Goal: Navigation & Orientation: Find specific page/section

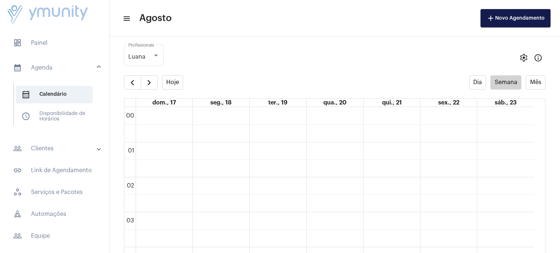
scroll to position [210, 0]
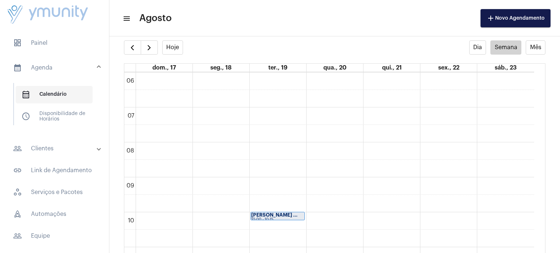
click at [48, 94] on span "calendar_month_outlined Calendário" at bounding box center [54, 95] width 77 height 18
click at [95, 66] on mat-expansion-panel-header "calendar_month_outlined Agenda" at bounding box center [56, 67] width 105 height 23
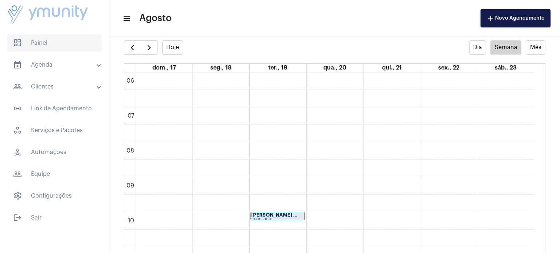
click at [43, 44] on span "dashboard Painel" at bounding box center [54, 43] width 94 height 18
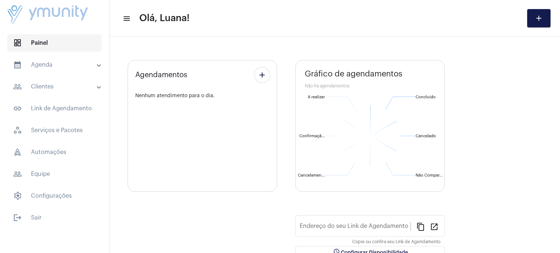
type input "[URL][DOMAIN_NAME]"
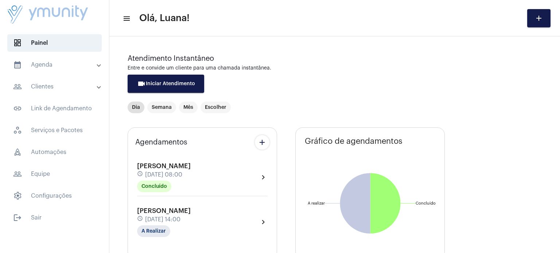
click at [98, 72] on mat-expansion-panel-header "calendar_month_outlined Agenda" at bounding box center [56, 65] width 105 height 18
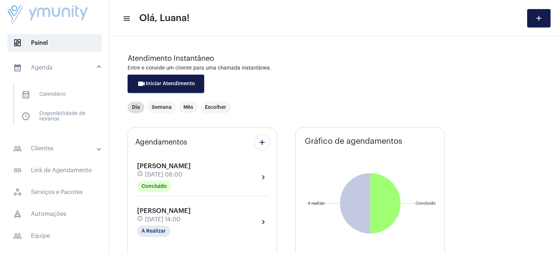
drag, startPoint x: 93, startPoint y: 67, endPoint x: 51, endPoint y: 71, distance: 42.2
click at [51, 71] on mat-panel-title "calendar_month_outlined Agenda" at bounding box center [55, 67] width 84 height 9
